Goal: Transaction & Acquisition: Purchase product/service

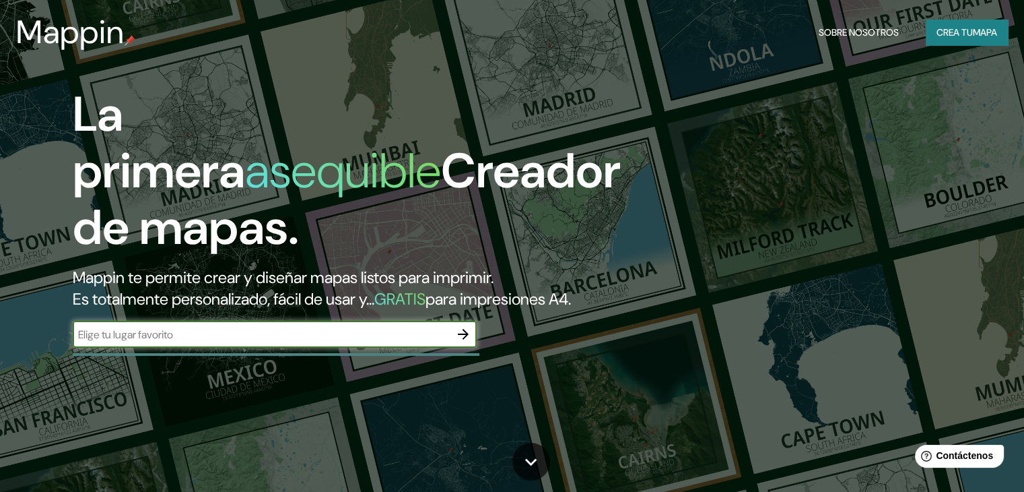
click at [966, 40] on font "Crea tu" at bounding box center [955, 33] width 36 height 18
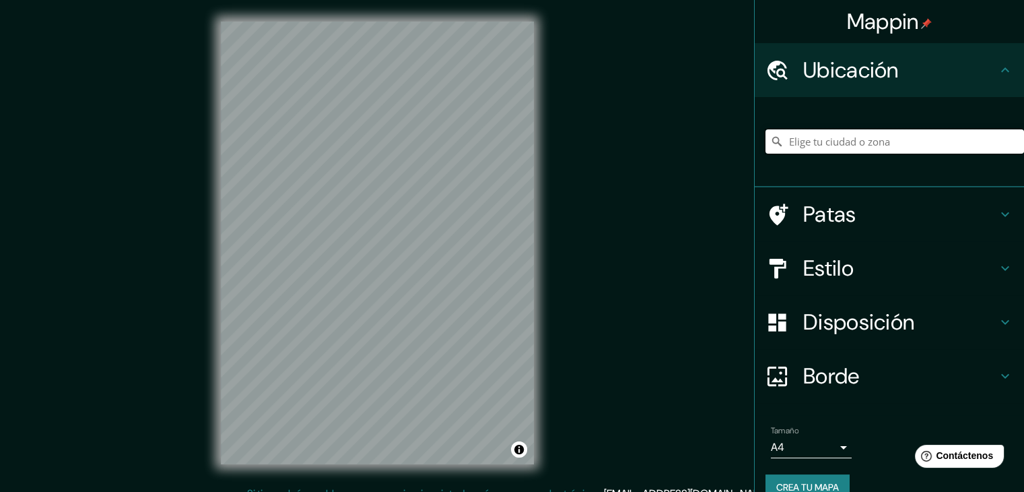
click at [814, 139] on input "Elige tu ciudad o zona" at bounding box center [895, 141] width 259 height 24
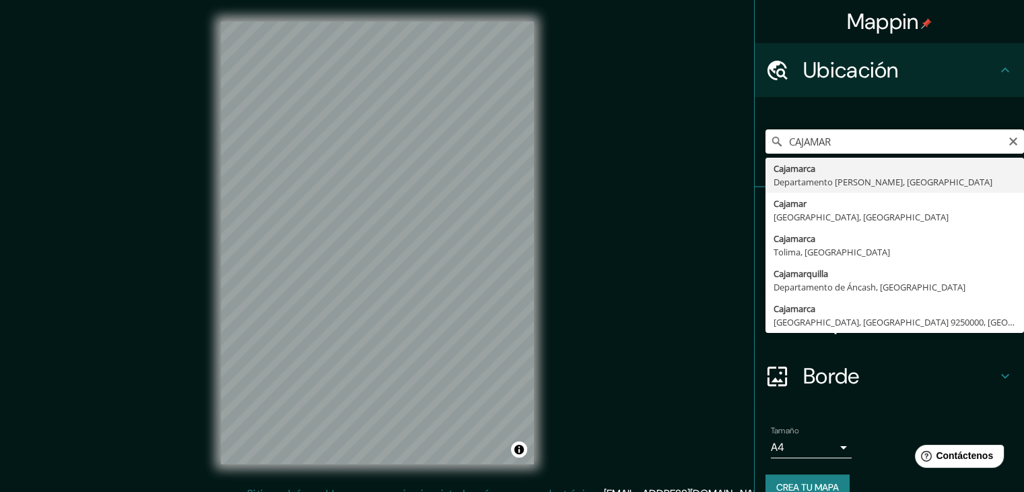
type input "Cajamarca, [GEOGRAPHIC_DATA][PERSON_NAME], [GEOGRAPHIC_DATA]"
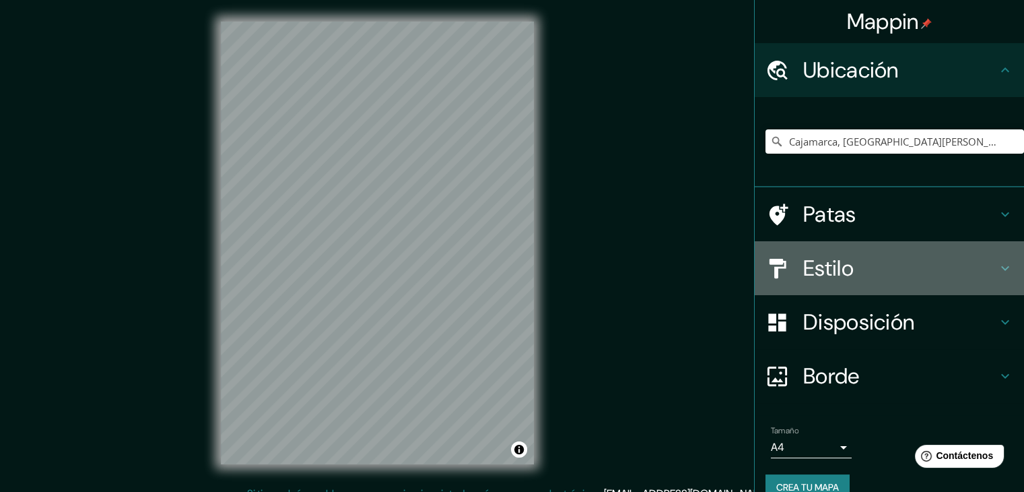
click at [878, 281] on div "Estilo" at bounding box center [889, 268] width 269 height 54
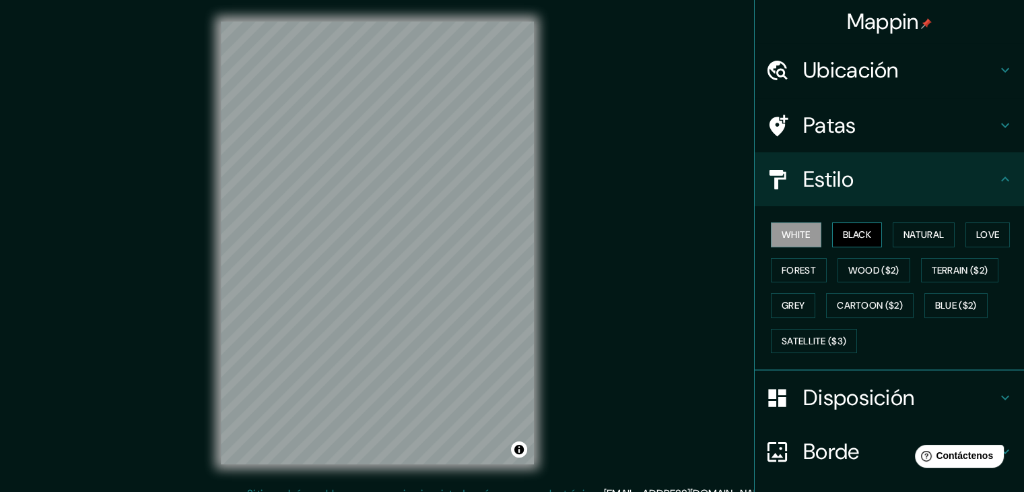
click at [851, 235] on button "Black" at bounding box center [857, 234] width 51 height 25
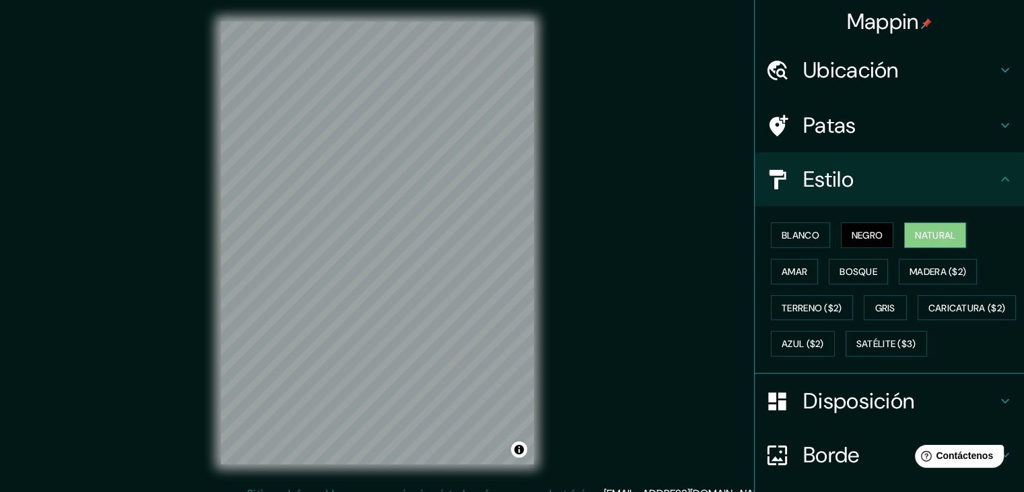
click at [915, 231] on font "Natural" at bounding box center [935, 235] width 40 height 12
click at [787, 278] on font "Amar" at bounding box center [795, 272] width 26 height 18
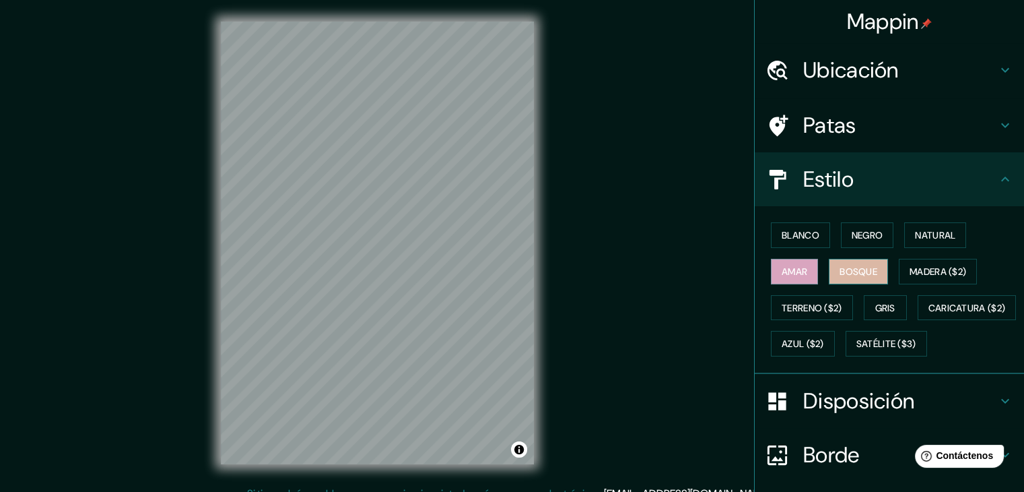
click at [860, 271] on font "Bosque" at bounding box center [859, 271] width 38 height 12
click at [916, 271] on font "Madera ($2)" at bounding box center [938, 271] width 57 height 12
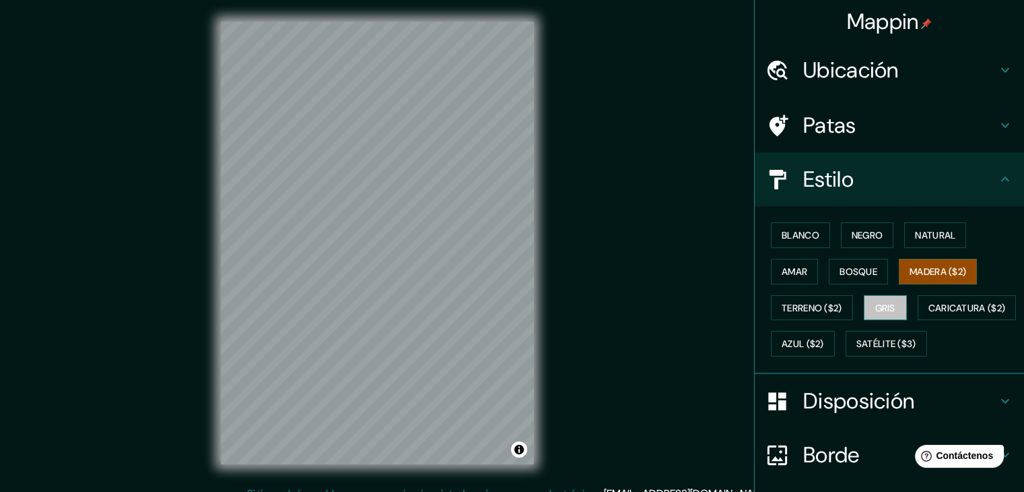
click at [876, 314] on font "Gris" at bounding box center [885, 308] width 20 height 18
click at [831, 310] on font "Terreno ($2)" at bounding box center [812, 308] width 61 height 12
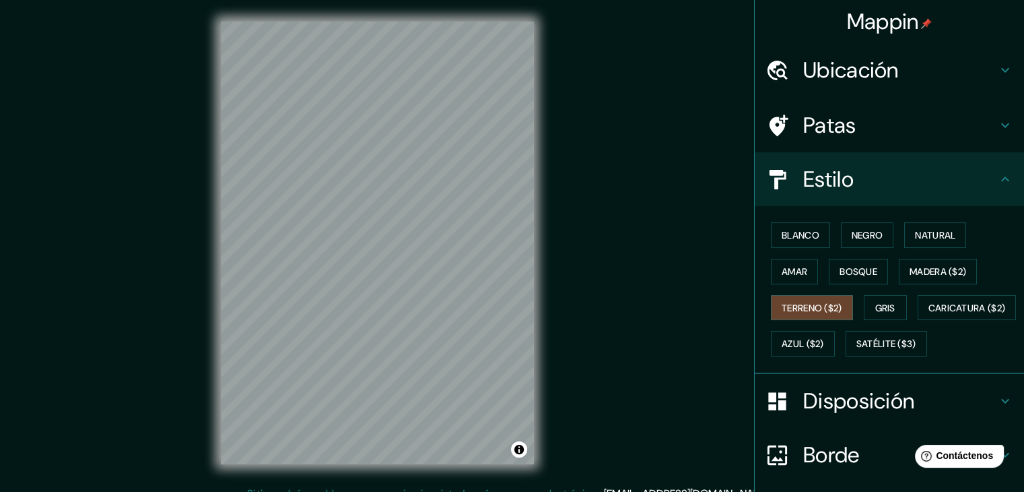
click at [555, 314] on div "© Mapbox | © Mapbox © OpenStreetMap Improve this map" at bounding box center [377, 243] width 356 height 486
click at [929, 314] on font "Caricatura ($2)" at bounding box center [967, 308] width 77 height 12
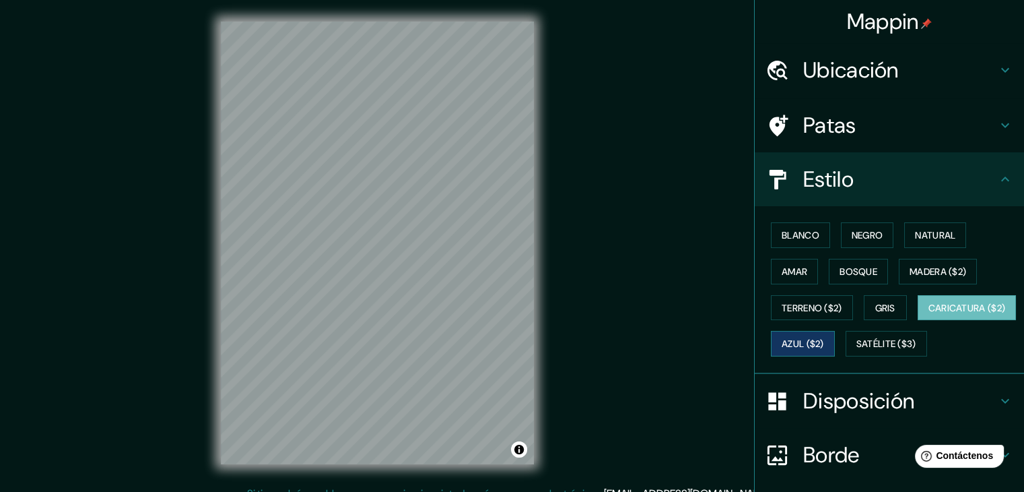
click at [835, 354] on button "Azul ($2)" at bounding box center [803, 344] width 64 height 26
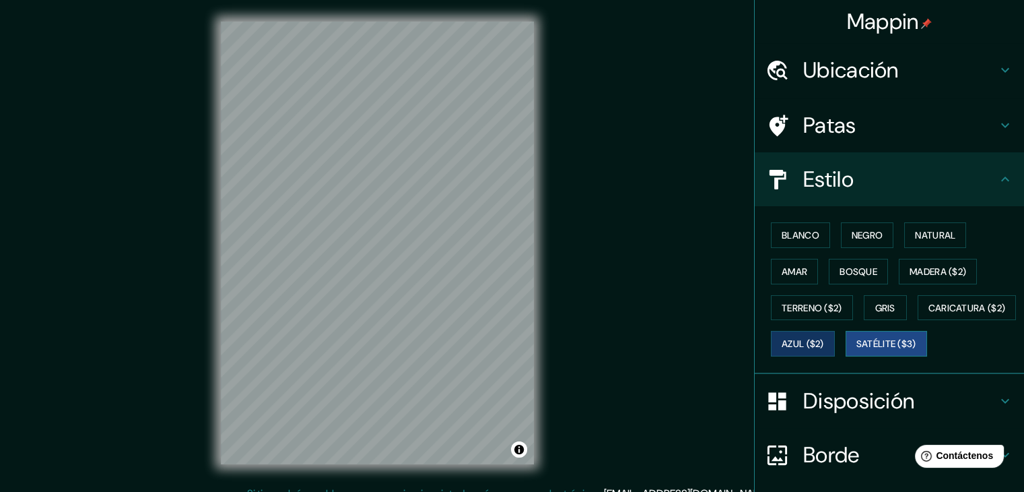
click at [857, 350] on font "Satélite ($3)" at bounding box center [887, 344] width 60 height 12
